Goal: Communication & Community: Answer question/provide support

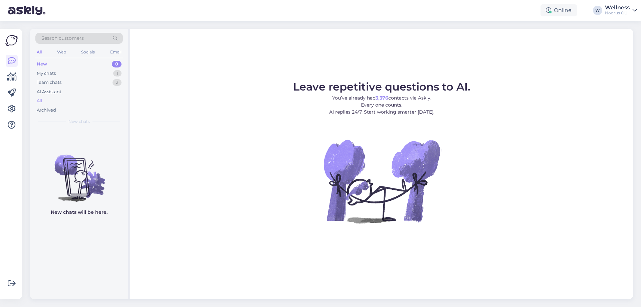
click at [44, 96] on div "All" at bounding box center [78, 100] width 87 height 9
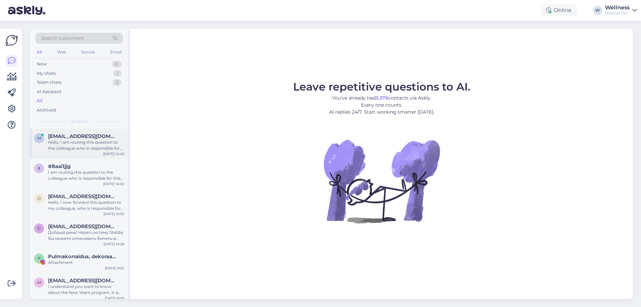
click at [85, 146] on div "Hello, I am routing this question to the colleague who is responsible for this …" at bounding box center [86, 145] width 76 height 12
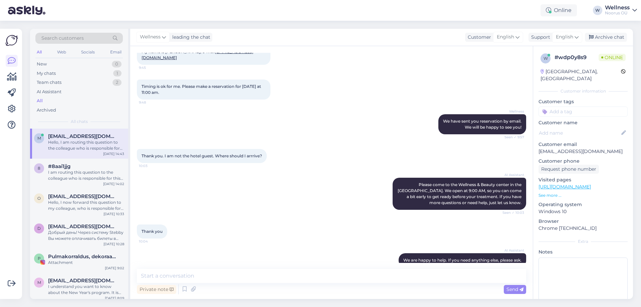
scroll to position [432, 0]
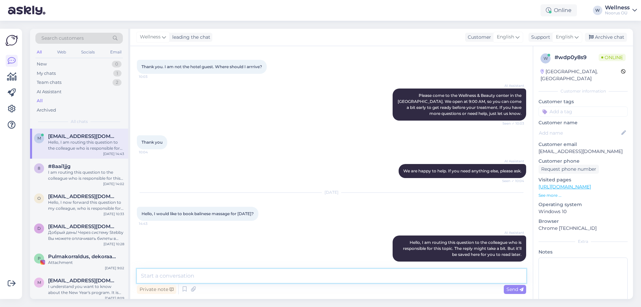
click at [156, 277] on textarea at bounding box center [331, 276] width 389 height 14
click at [191, 275] on textarea at bounding box center [331, 276] width 389 height 14
type textarea "р"
type textarea "Hello, [DATE] we can offer free time for balinese massage only at 15.00"
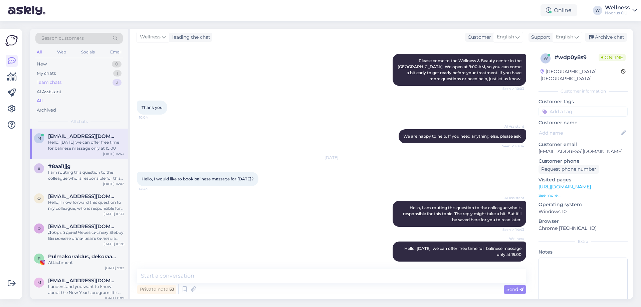
click at [57, 82] on div "Team chats" at bounding box center [49, 82] width 25 height 7
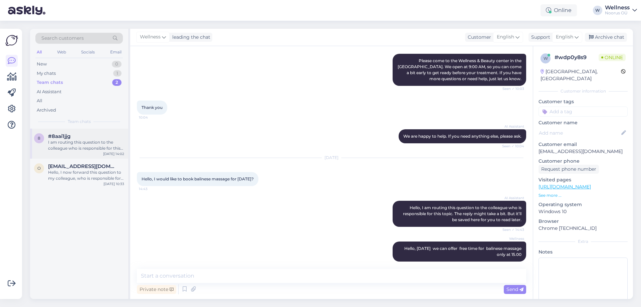
click at [74, 138] on div "#8aai1jjg" at bounding box center [86, 136] width 76 height 6
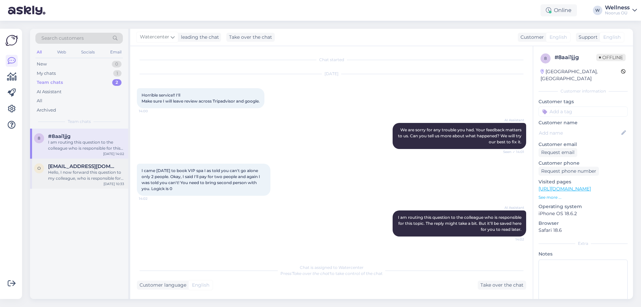
click at [70, 166] on span "[EMAIL_ADDRESS][DOMAIN_NAME]" at bounding box center [82, 166] width 69 height 6
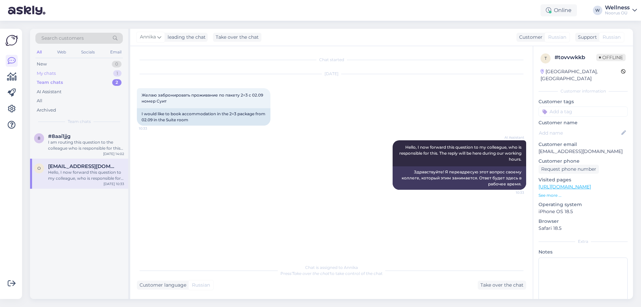
click at [50, 72] on div "My chats" at bounding box center [46, 73] width 19 height 7
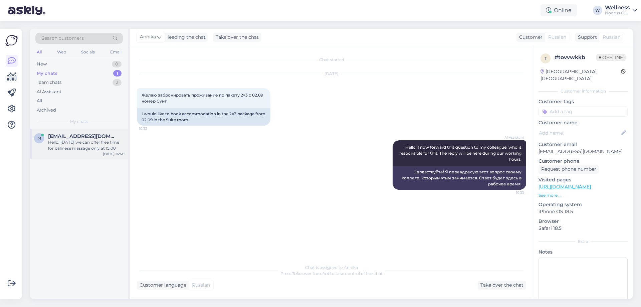
click at [64, 144] on div "Hello, [DATE] we can offer free time for balinese massage only at 15.00" at bounding box center [86, 145] width 76 height 12
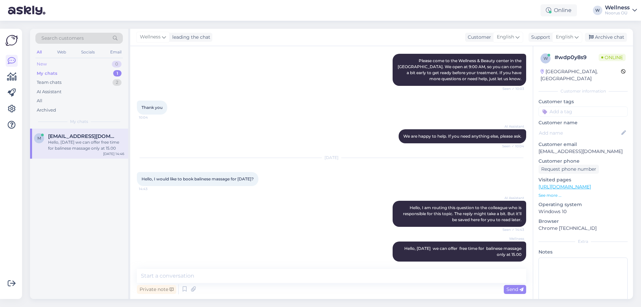
click at [42, 65] on div "New" at bounding box center [42, 64] width 10 height 7
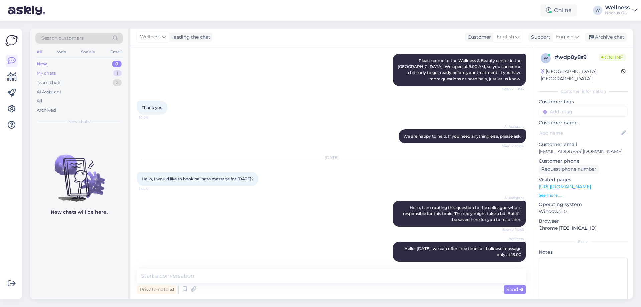
click at [43, 70] on div "My chats" at bounding box center [46, 73] width 19 height 7
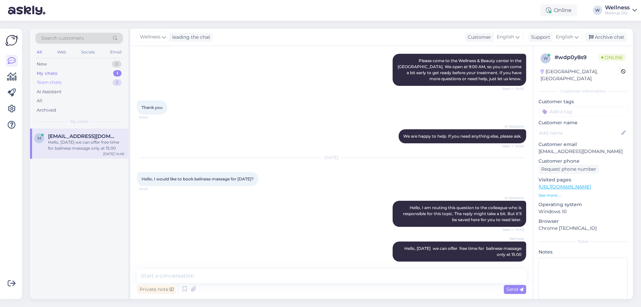
click at [43, 81] on div "Team chats" at bounding box center [49, 82] width 25 height 7
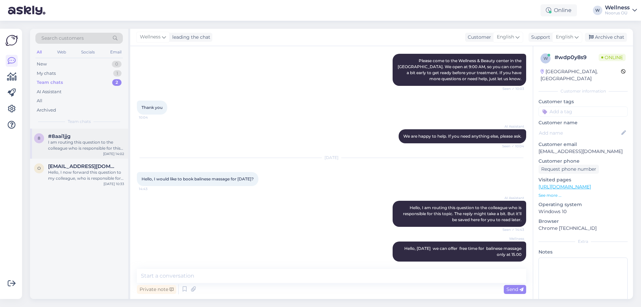
click at [87, 146] on div "I am routing this question to the colleague who is responsible for this topic. …" at bounding box center [86, 145] width 76 height 12
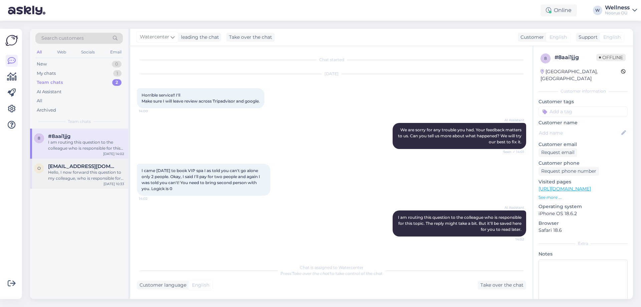
click at [65, 160] on div "o [EMAIL_ADDRESS][DOMAIN_NAME] Hello, I now forward this question to my colleag…" at bounding box center [79, 173] width 98 height 30
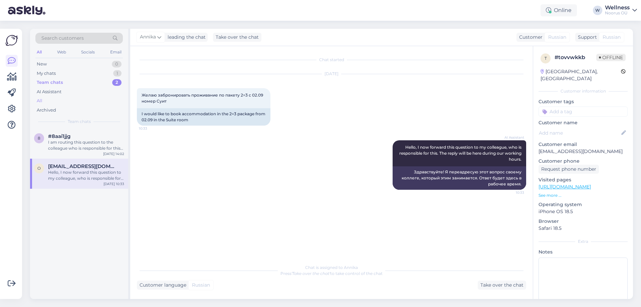
click at [42, 102] on div "All" at bounding box center [40, 100] width 6 height 7
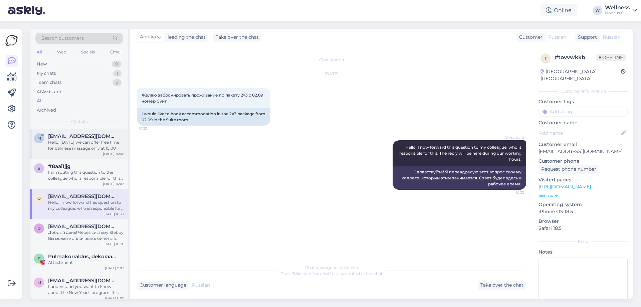
click at [66, 145] on div "Hello, [DATE] we can offer free time for balinese massage only at 15.00" at bounding box center [86, 145] width 76 height 12
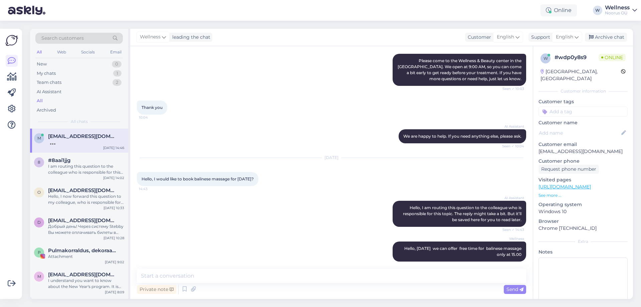
scroll to position [495, 0]
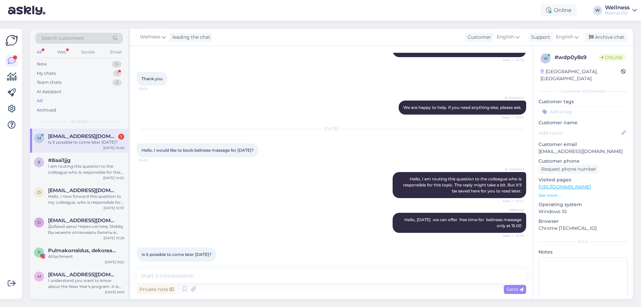
click at [220, 266] on div "Chat started [DATE] Hello, I would like to maka a reservation for Ko Bi Do face…" at bounding box center [331, 172] width 402 height 253
click at [51, 65] on div "New 0" at bounding box center [78, 63] width 87 height 9
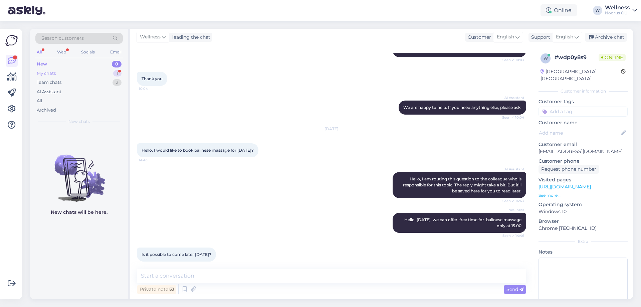
click at [52, 75] on div "My chats" at bounding box center [46, 73] width 19 height 7
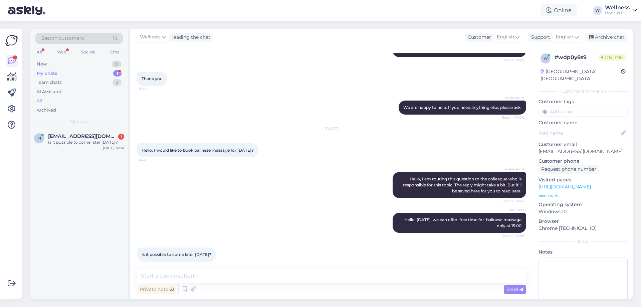
click at [47, 96] on div "All" at bounding box center [78, 100] width 87 height 9
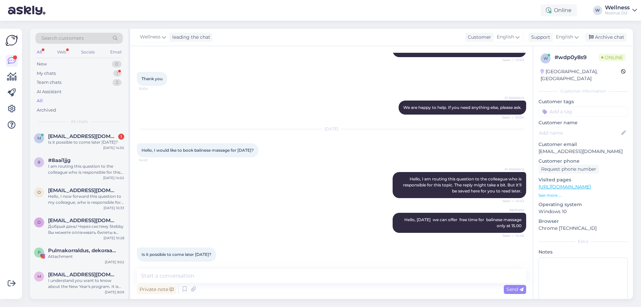
click at [214, 288] on div "Private note Send" at bounding box center [331, 289] width 389 height 13
click at [182, 292] on icon at bounding box center [184, 289] width 8 height 10
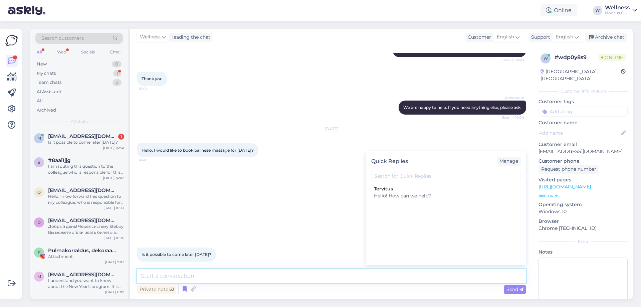
click at [154, 274] on textarea at bounding box center [331, 276] width 389 height 14
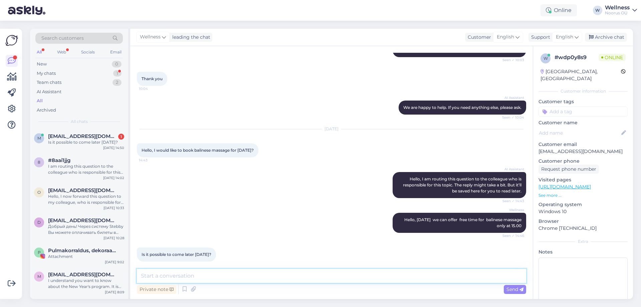
click at [163, 276] on textarea at bounding box center [331, 276] width 389 height 14
type textarea "we ca offer an appoimet for tommorow at 11.30, 12.00, 13.00"
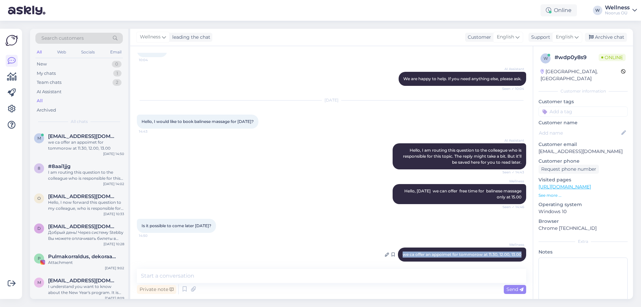
drag, startPoint x: 396, startPoint y: 248, endPoint x: 518, endPoint y: 249, distance: 122.8
click at [518, 249] on div "Wellness we ca offer an appoimet for tommorow at 11.30, 12.00, 13.00 14:51" at bounding box center [462, 254] width 128 height 14
copy span "we ca offer an appoimet for tommorow at 11.30, 12.00, 13.00"
click at [81, 177] on div "I am routing this question to the colleague who is responsible for this topic. …" at bounding box center [86, 175] width 76 height 12
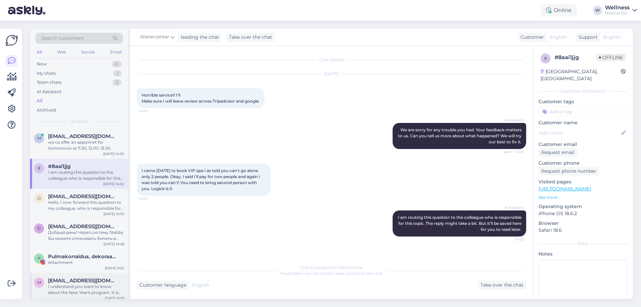
click at [75, 289] on div "I understand you want to know about the New Year's program. It is sold out, so …" at bounding box center [86, 289] width 76 height 12
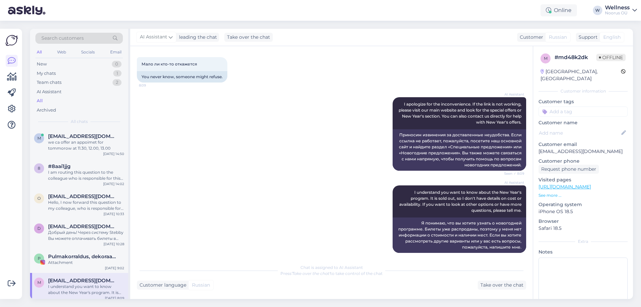
scroll to position [311, 0]
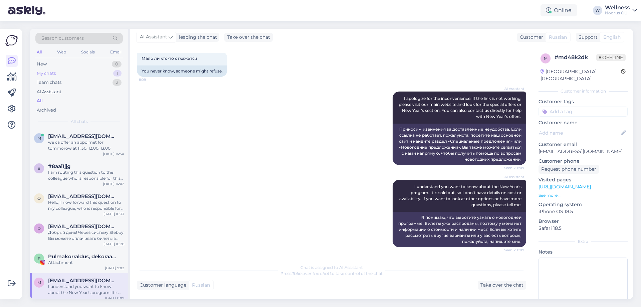
click at [61, 76] on div "My chats 1" at bounding box center [78, 73] width 87 height 9
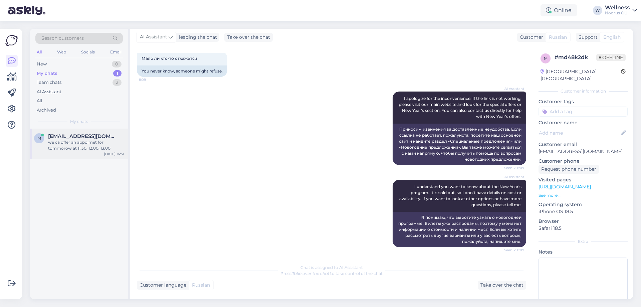
click at [86, 144] on div "we ca offer an appoimet for tommorow at 11.30, 12.00, 13.00" at bounding box center [86, 145] width 76 height 12
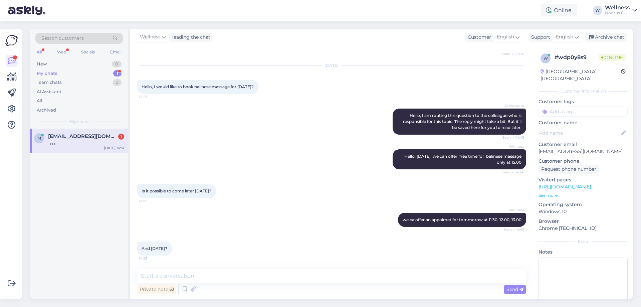
scroll to position [553, 0]
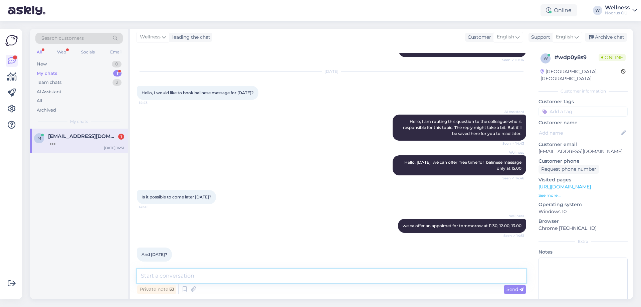
click at [206, 270] on textarea at bounding box center [331, 276] width 389 height 14
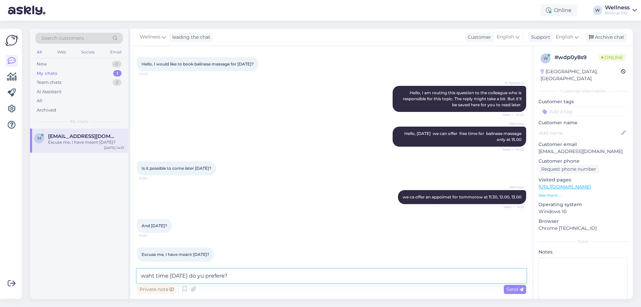
click at [212, 276] on textarea "waht time [DATE] do yu prefere?" at bounding box center [331, 276] width 389 height 14
type textarea "waht time [DATE] do you prefere?"
click at [517, 289] on span "Send" at bounding box center [514, 289] width 17 height 6
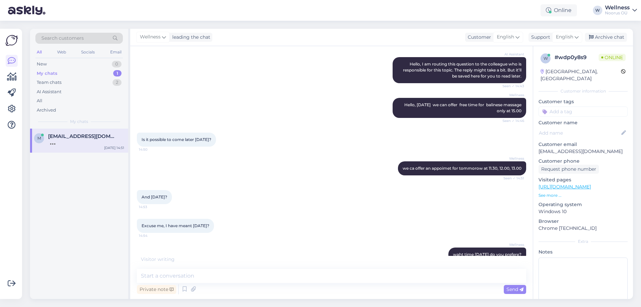
scroll to position [639, 0]
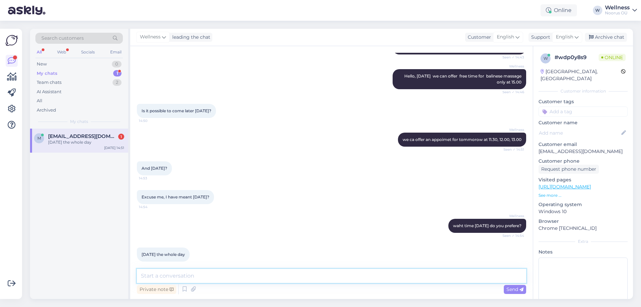
click at [202, 278] on textarea at bounding box center [331, 276] width 389 height 14
type textarea "[DATE] at 10.00 or 12.00"
click at [511, 285] on div "Send" at bounding box center [514, 289] width 22 height 9
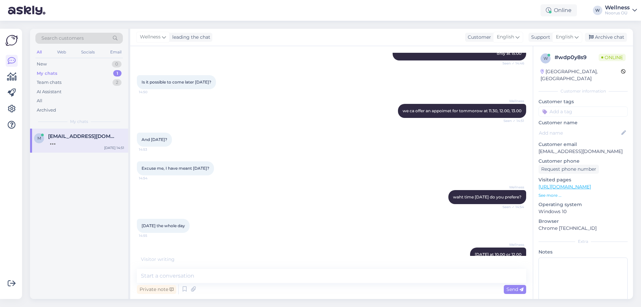
scroll to position [696, 0]
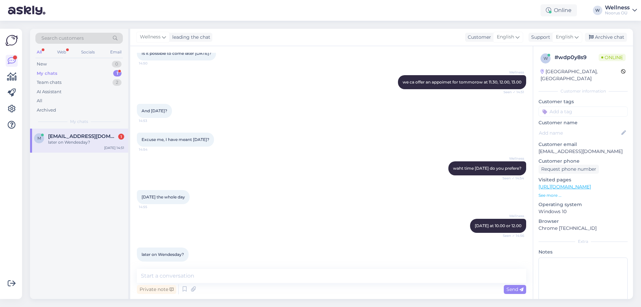
drag, startPoint x: 156, startPoint y: 267, endPoint x: 156, endPoint y: 271, distance: 4.0
click at [156, 268] on div "Chat started [DATE] Hello, I would like to maka a reservation for Ko Bi Do face…" at bounding box center [331, 172] width 402 height 253
click at [156, 272] on textarea at bounding box center [331, 276] width 389 height 14
type textarea "what time?"
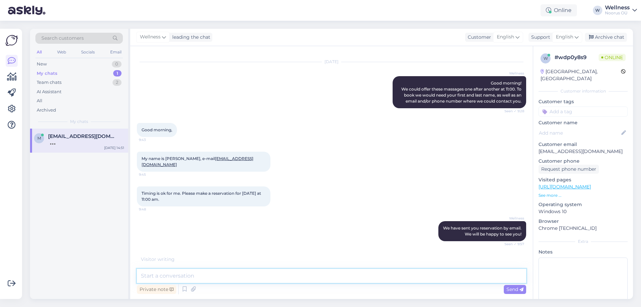
scroll to position [236, 0]
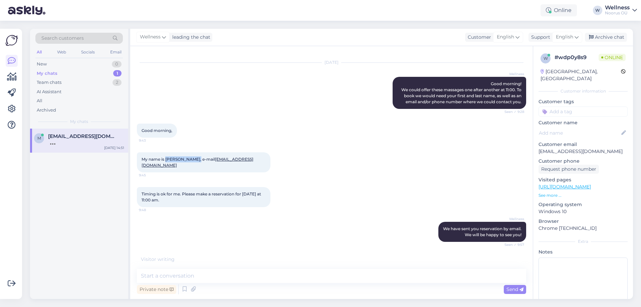
drag, startPoint x: 166, startPoint y: 160, endPoint x: 196, endPoint y: 159, distance: 29.4
click at [196, 159] on span "My name is [PERSON_NAME], e-mail [EMAIL_ADDRESS][DOMAIN_NAME]" at bounding box center [197, 161] width 112 height 11
copy span "[PERSON_NAME]"
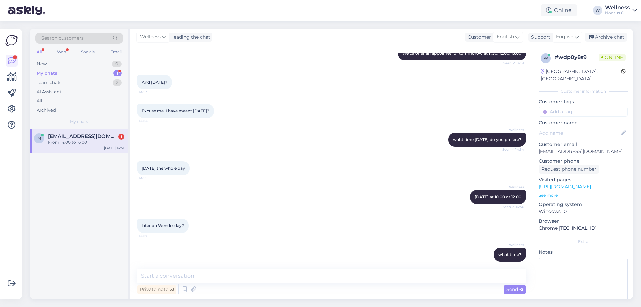
scroll to position [754, 0]
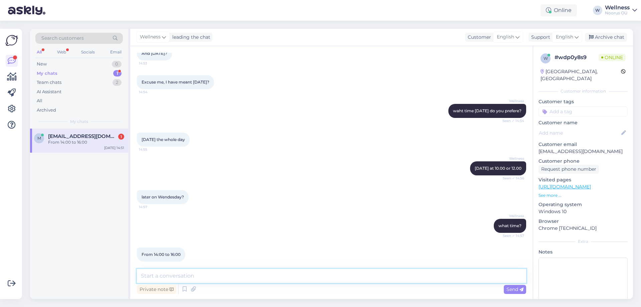
click at [196, 276] on textarea at bounding box center [331, 276] width 389 height 14
paste textarea "Tellimuse kinnitus Nimi: [PERSON_NAME] Kuupäev Kestus Hoolitsus Hind Allahindlu…"
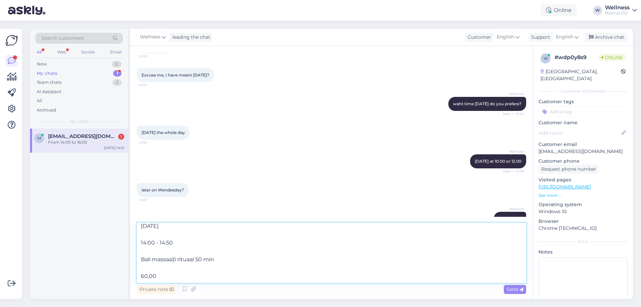
scroll to position [154, 0]
click at [140, 272] on textarea "Tellimuse kinnitus Nimi: [PERSON_NAME] Kuupäev Kestus Hoolitsus Hind Allahindlu…" at bounding box center [331, 253] width 389 height 60
click at [139, 270] on textarea "Tellimuse kinnitus Nimi: [PERSON_NAME] Kuupäev Kestus Hoolitsus Hind Allahindlu…" at bounding box center [331, 253] width 389 height 60
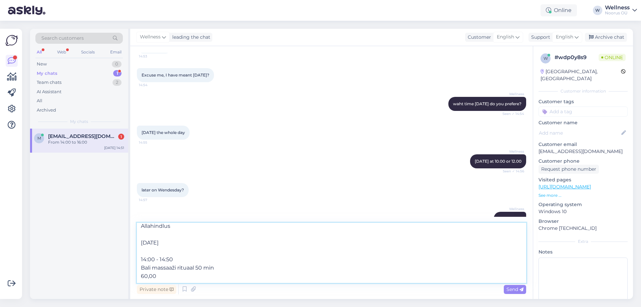
click at [139, 259] on textarea "Tellimuse kinnitus Nimi: [PERSON_NAME] Kuupäev Kestus Hoolitsus Hind Allahindlu…" at bounding box center [331, 253] width 389 height 60
click at [142, 247] on textarea "Tellimuse kinnitus Nimi: [PERSON_NAME] Kuupäev Kestus Hoolitsus Hind Allahindlu…" at bounding box center [331, 253] width 389 height 60
type textarea "Tellimuse kinnitus Nimi: [PERSON_NAME] [DATE] 14:00 - 14:50 Bali massaaži ritua…"
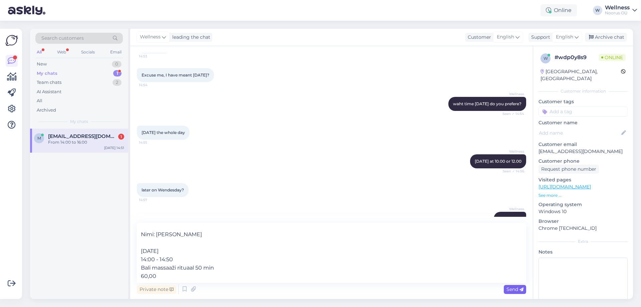
click at [519, 291] on span "Send" at bounding box center [514, 289] width 17 height 6
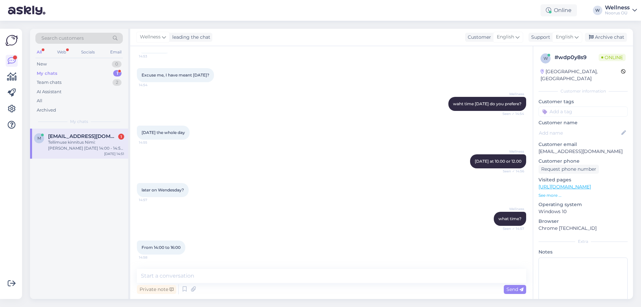
scroll to position [0, 0]
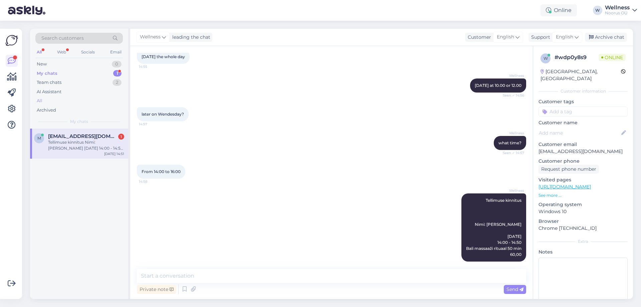
click at [41, 99] on div "All" at bounding box center [40, 100] width 6 height 7
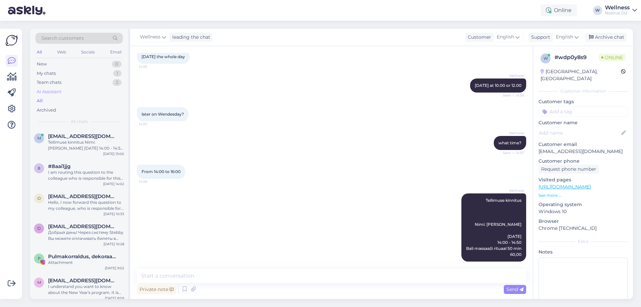
click at [41, 90] on div "AI Assistant" at bounding box center [49, 91] width 25 height 7
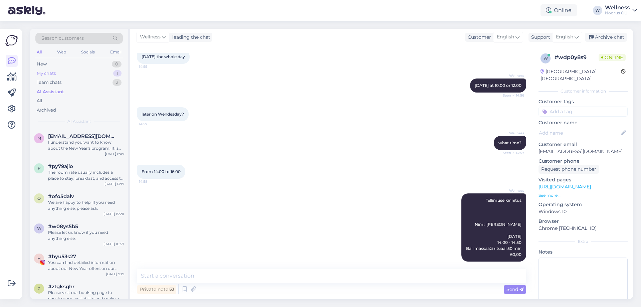
click at [47, 75] on div "My chats" at bounding box center [46, 73] width 19 height 7
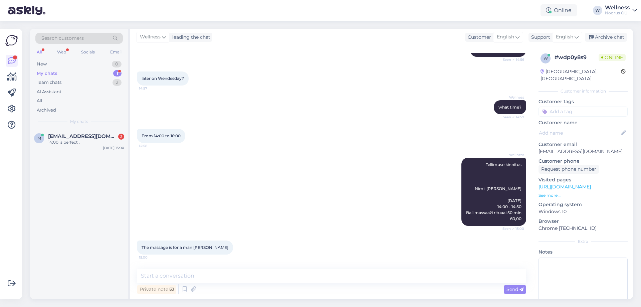
scroll to position [894, 0]
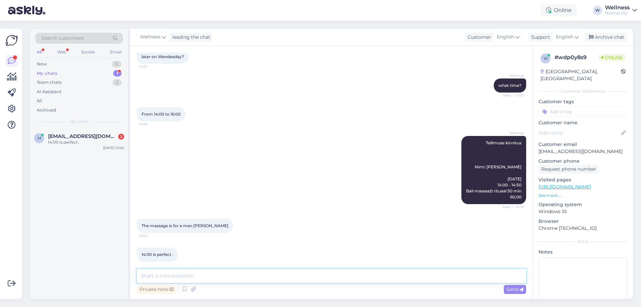
click at [145, 277] on textarea at bounding box center [331, 276] width 389 height 14
click at [203, 277] on textarea "ok. Your booking is comfirmed. Have a good day!" at bounding box center [331, 276] width 389 height 14
type textarea "ok. Your booking is confirmed. Have a good day!"
click at [502, 289] on div "Private note Send" at bounding box center [331, 289] width 389 height 13
click at [515, 289] on span "Send" at bounding box center [514, 289] width 17 height 6
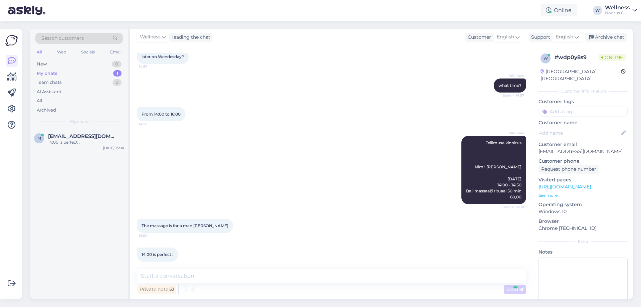
scroll to position [922, 0]
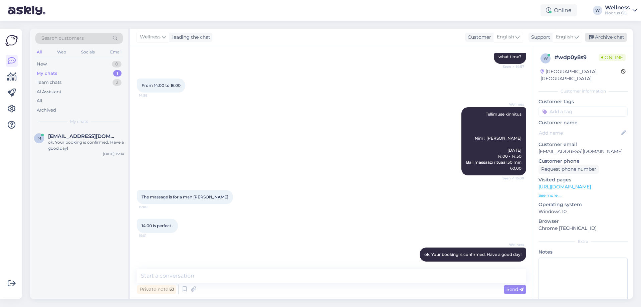
click at [625, 40] on div "Archive chat" at bounding box center [605, 37] width 42 height 9
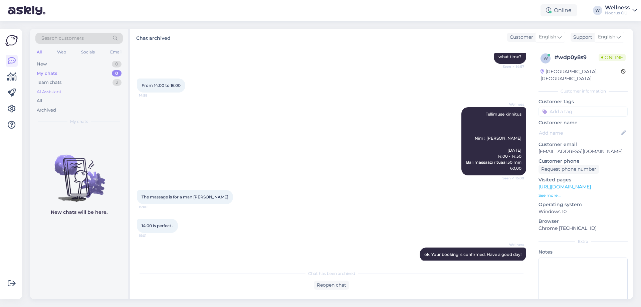
click at [41, 92] on div "AI Assistant" at bounding box center [49, 91] width 25 height 7
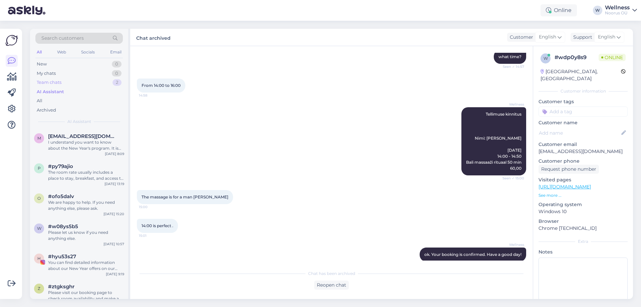
click at [53, 82] on div "Team chats" at bounding box center [49, 82] width 25 height 7
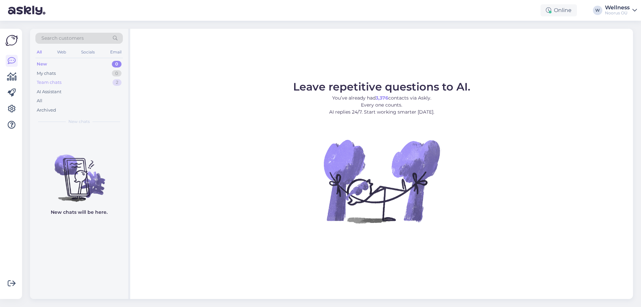
click at [58, 81] on div "Team chats" at bounding box center [49, 82] width 25 height 7
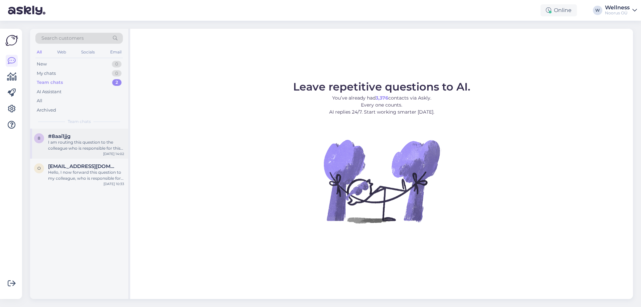
click at [75, 135] on div "#8aai1jjg" at bounding box center [86, 136] width 76 height 6
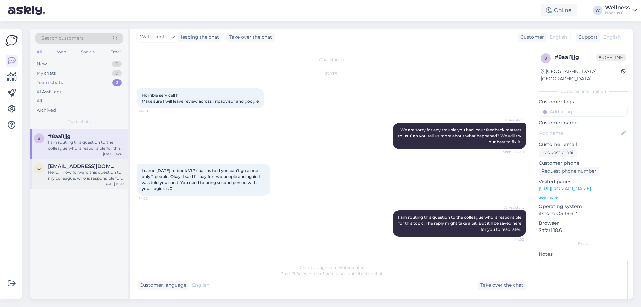
click at [106, 165] on span "[EMAIL_ADDRESS][DOMAIN_NAME]" at bounding box center [82, 166] width 69 height 6
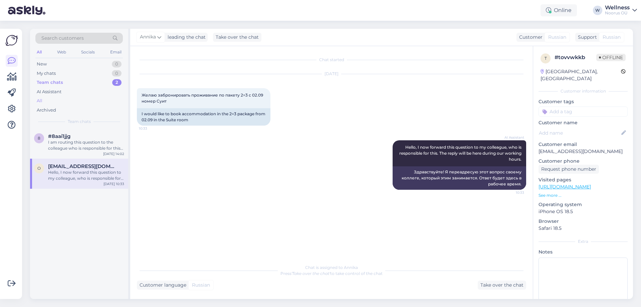
click at [40, 101] on div "All" at bounding box center [40, 100] width 6 height 7
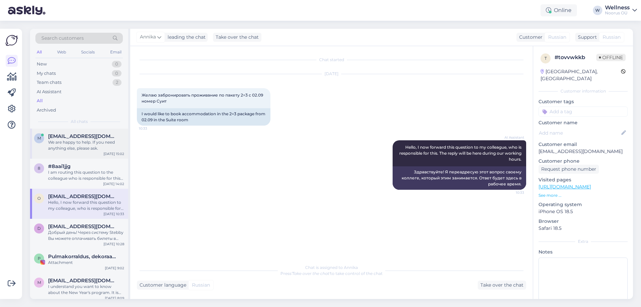
click at [84, 151] on div "m m_chyr@aol.com We are happy to help. If you need anything else, please ask. A…" at bounding box center [79, 143] width 98 height 30
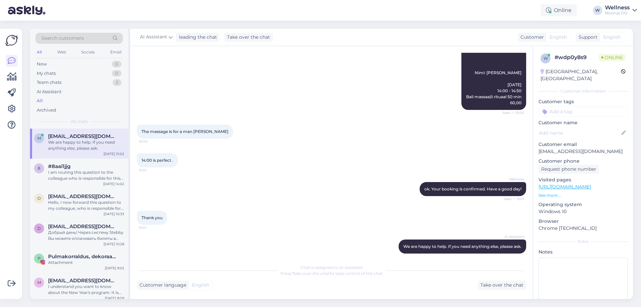
scroll to position [988, 0]
click at [74, 177] on div "I am routing this question to the colleague who is responsible for this topic. …" at bounding box center [86, 175] width 76 height 12
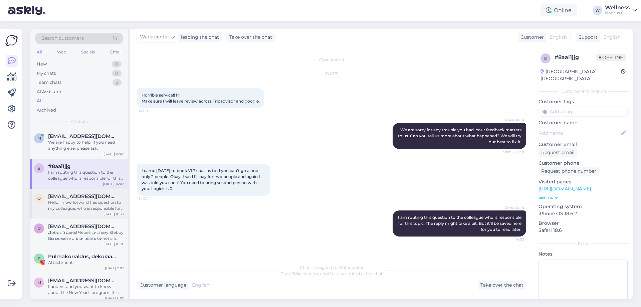
click at [72, 195] on span "[EMAIL_ADDRESS][DOMAIN_NAME]" at bounding box center [82, 196] width 69 height 6
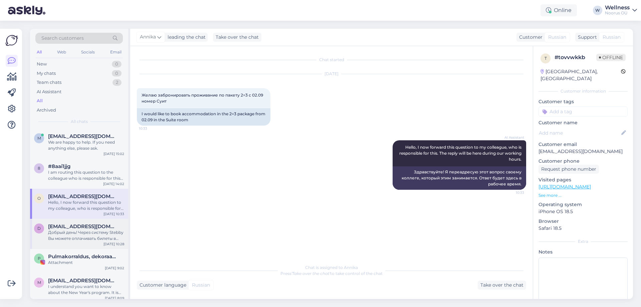
click at [70, 237] on div "Добрый день! Через систему Stebby Вы можете оплачивать билеты в нашем водно-юан…" at bounding box center [86, 235] width 76 height 12
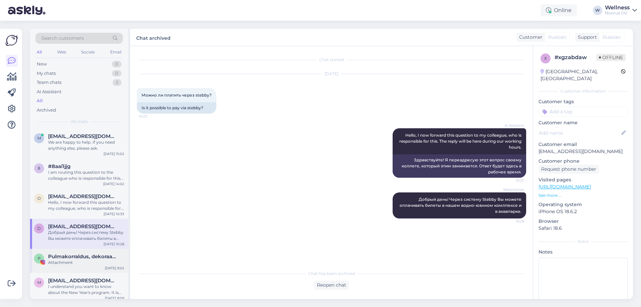
click at [106, 252] on div "P Pulmakorraldus, dekoraator / Организация, оформление свадьбы Attachment Aug 3…" at bounding box center [79, 261] width 98 height 24
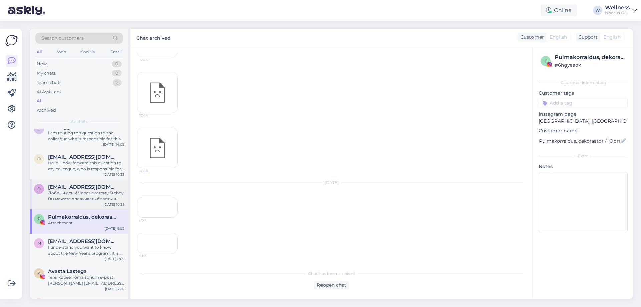
scroll to position [89, 0]
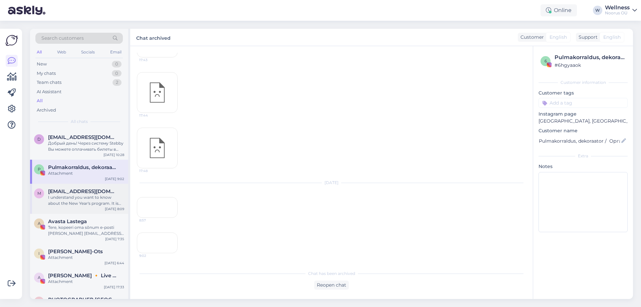
click at [75, 199] on div "I understand you want to know about the New Year's program. It is sold out, so …" at bounding box center [86, 200] width 76 height 12
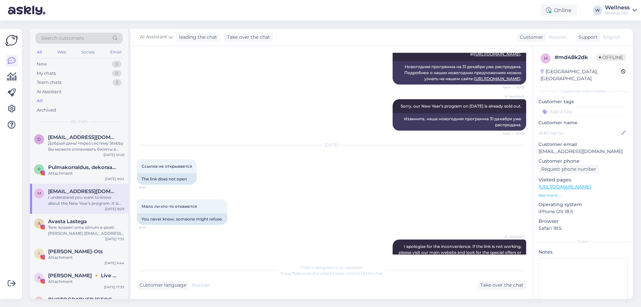
scroll to position [0, 0]
